Goal: Navigation & Orientation: Find specific page/section

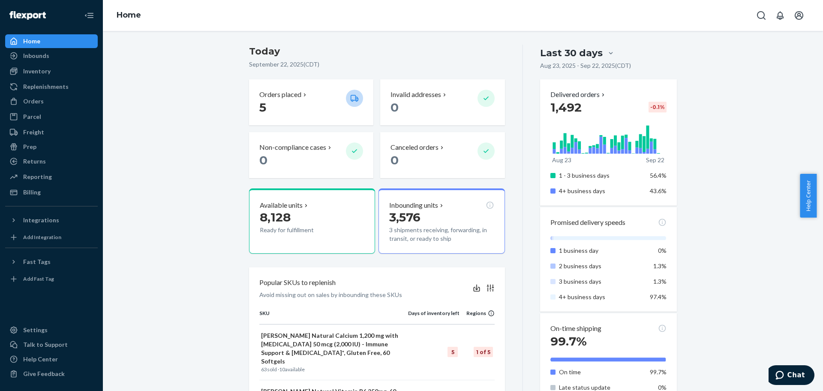
scroll to position [49, 0]
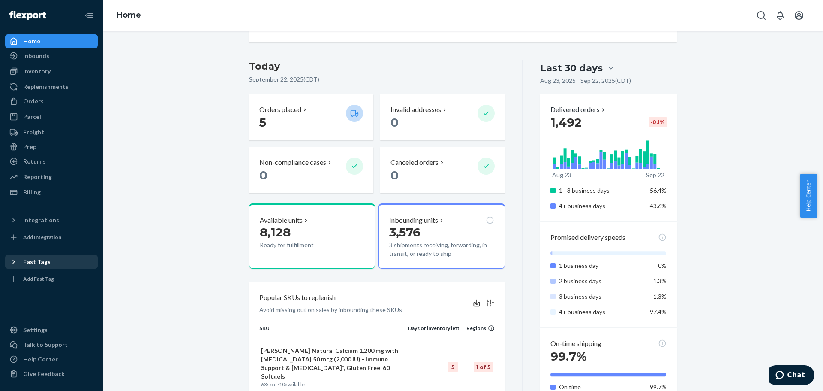
click at [39, 262] on div "Fast Tags" at bounding box center [36, 261] width 27 height 9
click at [63, 97] on div "Orders" at bounding box center [51, 101] width 91 height 12
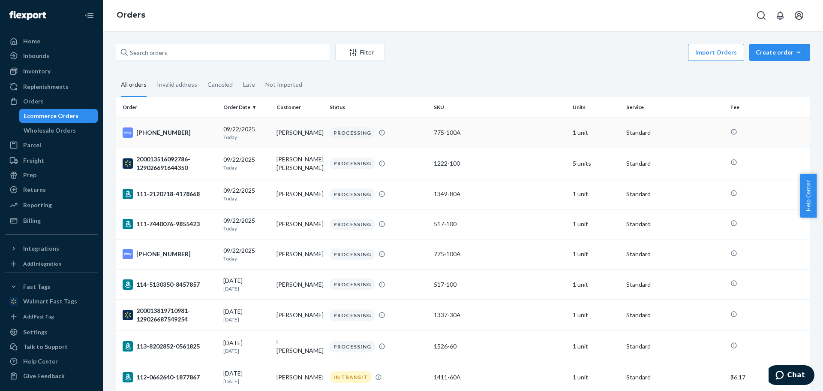
drag, startPoint x: 453, startPoint y: 235, endPoint x: 427, endPoint y: 128, distance: 109.8
click at [46, 41] on div "Home" at bounding box center [51, 41] width 91 height 12
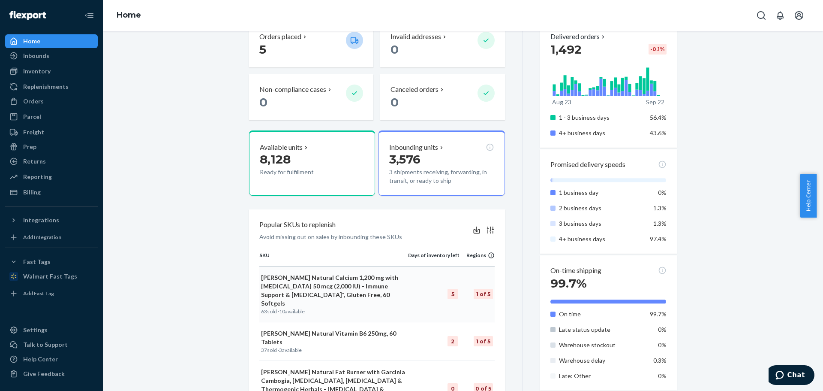
scroll to position [43, 0]
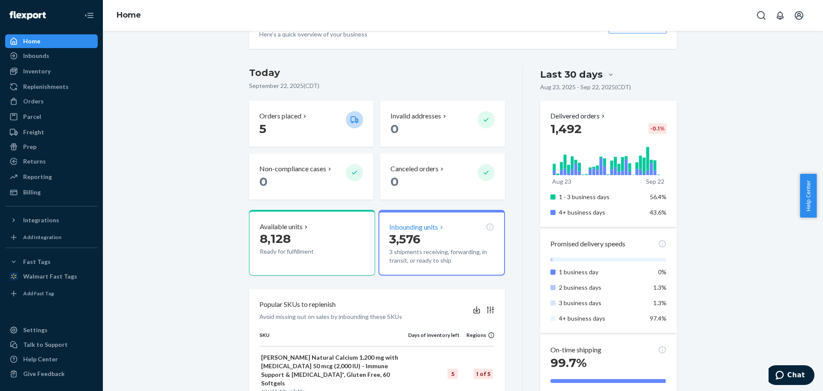
click at [421, 239] on p "3,576" at bounding box center [441, 238] width 105 height 15
